Goal: Task Accomplishment & Management: Manage account settings

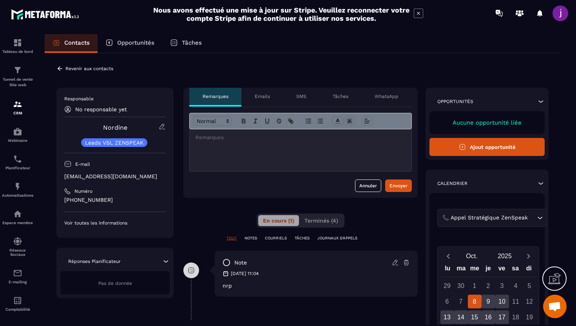
click at [62, 69] on icon at bounding box center [59, 68] width 7 height 7
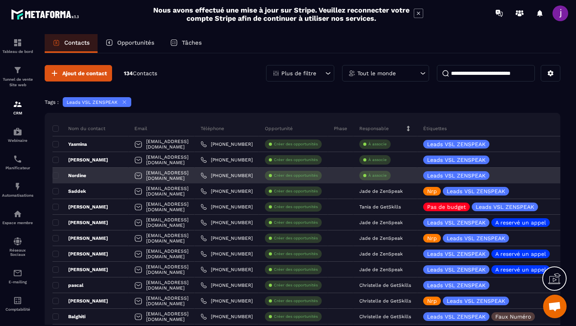
click at [417, 181] on div "À associe" at bounding box center [385, 176] width 64 height 16
click at [387, 175] on p "À associe" at bounding box center [377, 175] width 18 height 5
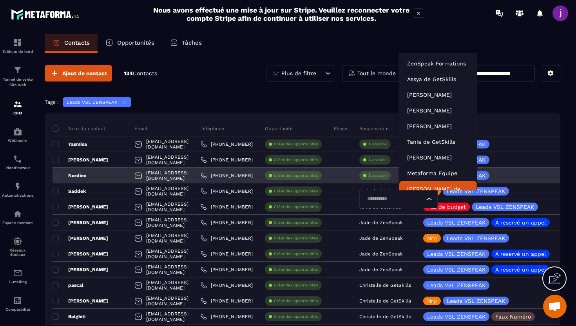
scroll to position [6, 0]
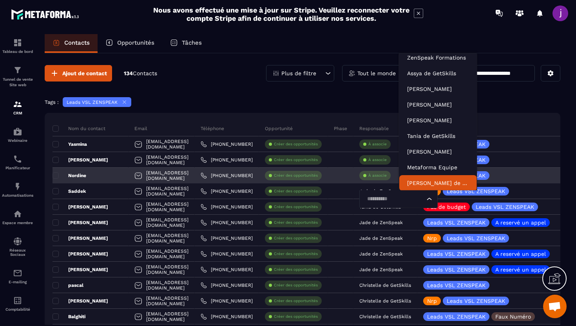
click at [418, 199] on input "Search for option" at bounding box center [394, 199] width 60 height 9
type input "****"
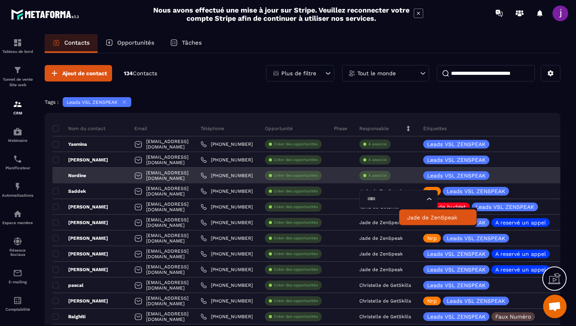
scroll to position [0, 0]
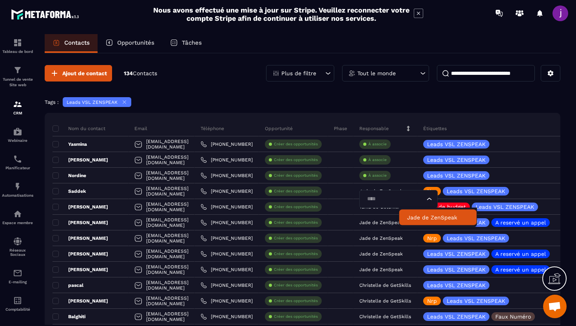
click at [418, 222] on li "Jade de ZenSpeak" at bounding box center [438, 218] width 78 height 16
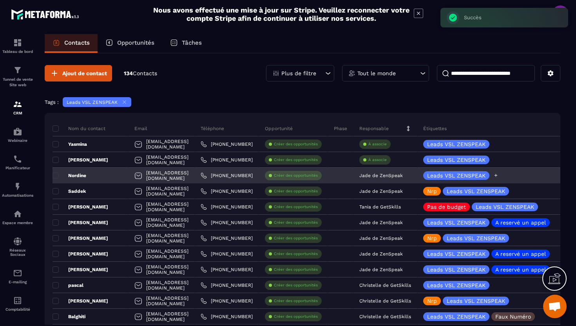
click at [498, 175] on icon at bounding box center [495, 175] width 5 height 5
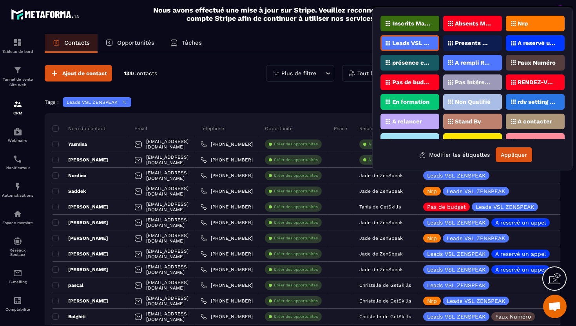
click at [524, 23] on p "Nrp" at bounding box center [522, 23] width 10 height 5
click at [511, 154] on button "Appliquer" at bounding box center [513, 154] width 36 height 15
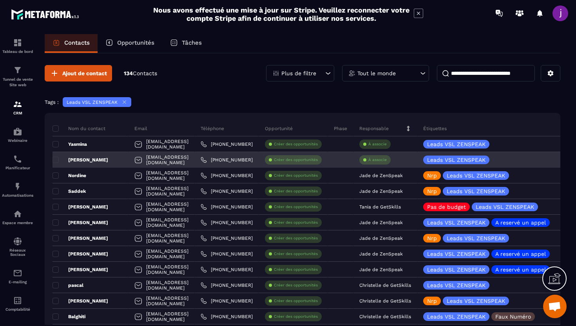
click at [99, 160] on div "[PERSON_NAME]" at bounding box center [90, 160] width 76 height 16
